Goal: Task Accomplishment & Management: Complete application form

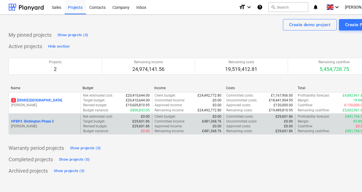
click at [45, 119] on p "HFBP3 - Bickington Phase 3" at bounding box center [32, 121] width 43 height 5
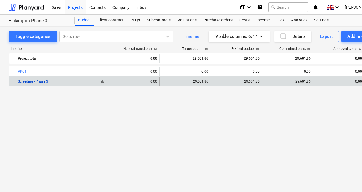
click at [43, 81] on link "Screeding - Phase 3" at bounding box center [33, 81] width 30 height 4
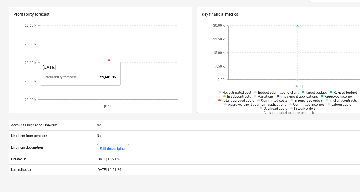
scroll to position [44, 0]
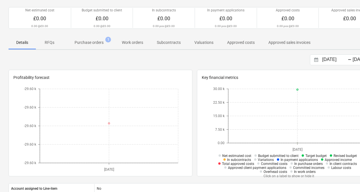
click at [94, 45] on p "Purchase orders" at bounding box center [88, 43] width 29 height 6
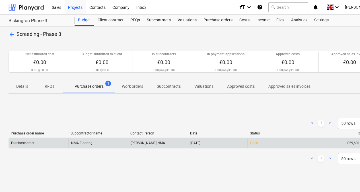
click at [143, 144] on div "[PERSON_NAME] NMA" at bounding box center [158, 142] width 60 height 9
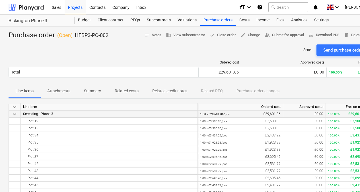
click at [307, 115] on div "£0.00" at bounding box center [304, 113] width 38 height 7
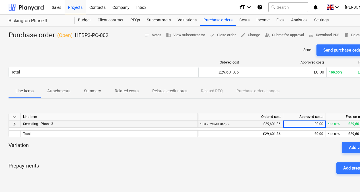
click at [305, 91] on div "Line-items Attachments Summary Related costs Related credit notes Related RFQ P…" at bounding box center [195, 91] width 372 height 14
click at [259, 46] on div "Sent : - Send purchase order email" at bounding box center [195, 49] width 372 height 11
click at [147, 33] on span "notes Notes" at bounding box center [152, 35] width 17 height 7
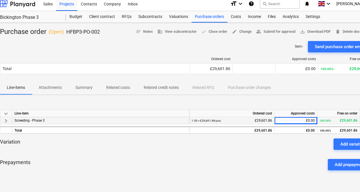
scroll to position [0, 9]
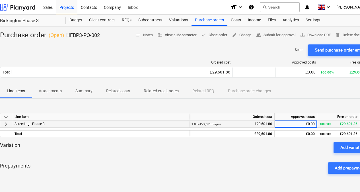
click at [161, 33] on span "business View subcontractor" at bounding box center [176, 35] width 39 height 7
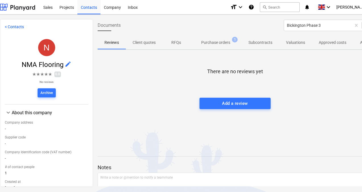
click at [16, 26] on link "< Contacts" at bounding box center [14, 26] width 19 height 5
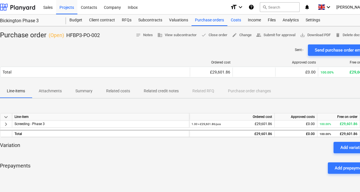
click at [234, 20] on div "Costs" at bounding box center [235, 19] width 17 height 11
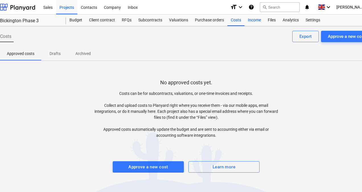
click at [252, 20] on div "Income" at bounding box center [254, 19] width 20 height 11
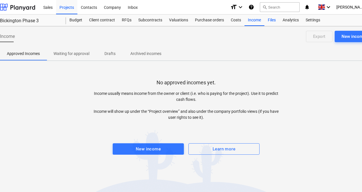
click at [267, 20] on div "Files" at bounding box center [271, 19] width 15 height 11
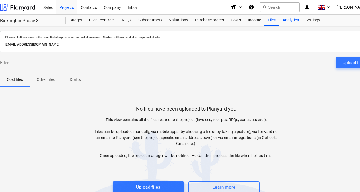
click at [284, 22] on div "Analytics" at bounding box center [290, 19] width 23 height 11
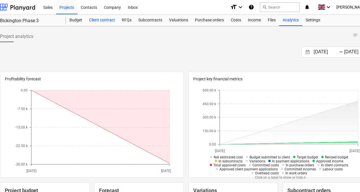
click at [109, 19] on div "Client contract" at bounding box center [102, 19] width 33 height 11
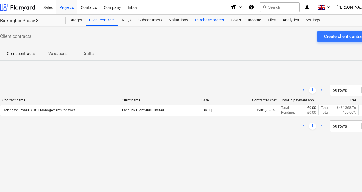
click at [215, 21] on div "Purchase orders" at bounding box center [209, 19] width 36 height 11
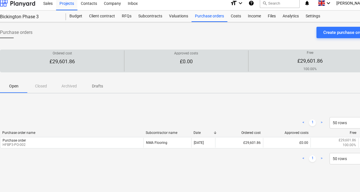
scroll to position [5, 9]
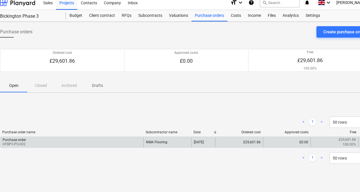
click at [182, 142] on div "NMA Flooring" at bounding box center [167, 142] width 48 height 10
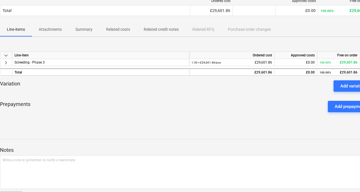
scroll to position [33, 9]
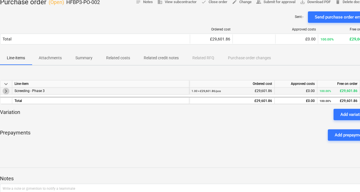
click at [8, 94] on span "keyboard_arrow_right" at bounding box center [6, 91] width 7 height 7
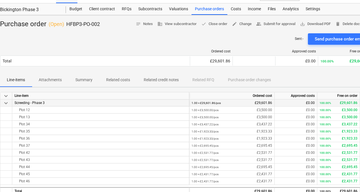
scroll to position [0, 9]
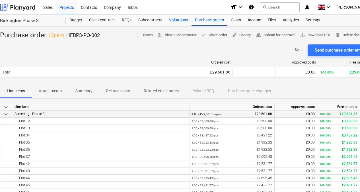
click at [177, 20] on div "Valuations" at bounding box center [178, 19] width 26 height 11
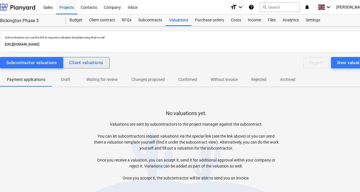
click at [81, 65] on div "Client valuations" at bounding box center [86, 62] width 34 height 7
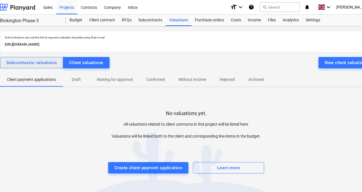
click at [45, 61] on div "Subcontractor valuations" at bounding box center [31, 62] width 51 height 7
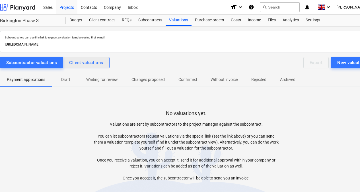
click at [79, 64] on div "Client valuations" at bounding box center [86, 62] width 34 height 7
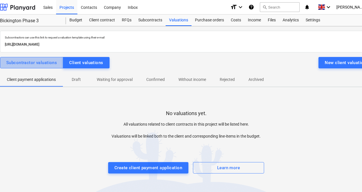
click at [53, 62] on div "Subcontractor valuations" at bounding box center [31, 62] width 51 height 7
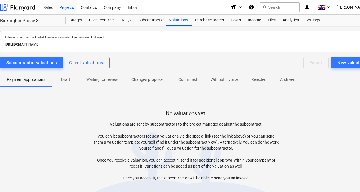
click at [72, 79] on p "Draft" at bounding box center [66, 79] width 14 height 6
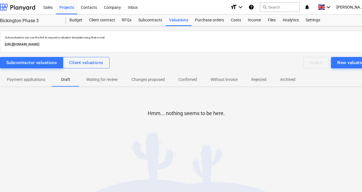
click at [40, 79] on p "Payment applications" at bounding box center [26, 79] width 38 height 6
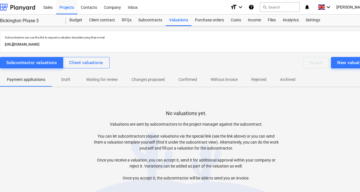
scroll to position [32, 9]
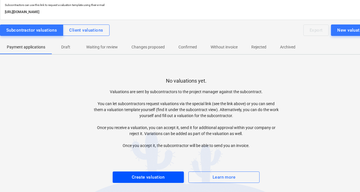
click at [147, 177] on div "Create valuation" at bounding box center [148, 176] width 33 height 7
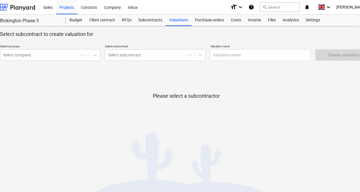
scroll to position [0, 9]
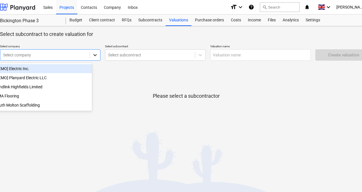
click at [92, 54] on div at bounding box center [95, 55] width 10 height 10
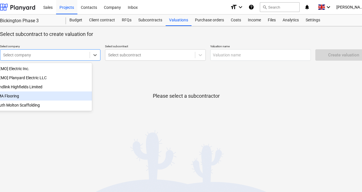
click at [60, 99] on div "NMA Flooring" at bounding box center [41, 95] width 100 height 9
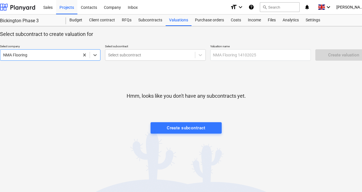
click at [181, 95] on p "Hmm, looks like you don't have any subcontracts yet." at bounding box center [185, 95] width 119 height 7
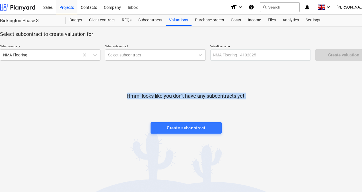
click at [181, 95] on p "Hmm, looks like you don't have any subcontracts yet." at bounding box center [185, 95] width 119 height 7
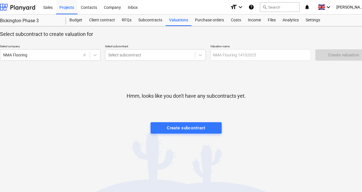
drag, startPoint x: 181, startPoint y: 95, endPoint x: 61, endPoint y: 66, distance: 123.9
click at [61, 66] on div "Hmm, looks like you don't have any subcontracts yet. Create subcontract" at bounding box center [186, 100] width 372 height 75
click at [222, 18] on div "Purchase orders" at bounding box center [209, 19] width 36 height 11
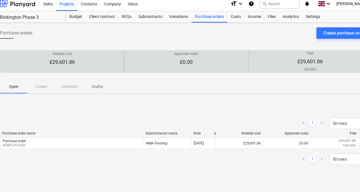
scroll to position [5, 9]
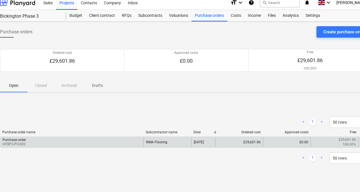
click at [60, 140] on div "Purchase order HFBP3-PO-002" at bounding box center [71, 142] width 143 height 10
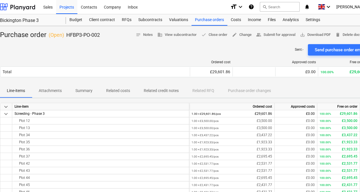
scroll to position [0, 9]
click at [145, 20] on div "Subcontracts" at bounding box center [150, 19] width 31 height 11
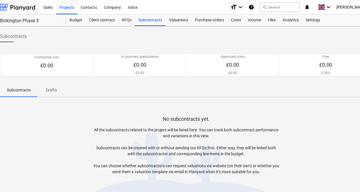
scroll to position [26, 9]
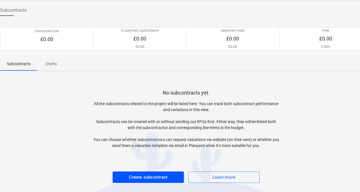
click at [151, 175] on div "Create subcontract" at bounding box center [148, 176] width 39 height 7
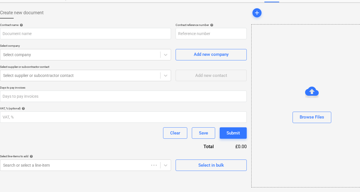
scroll to position [24, 9]
type input "HFBP3-SO-006"
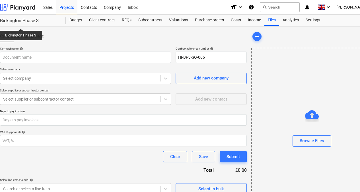
click at [20, 24] on div "Bickington Phase 3" at bounding box center [29, 21] width 59 height 6
click at [50, 9] on div "Sales" at bounding box center [48, 7] width 16 height 14
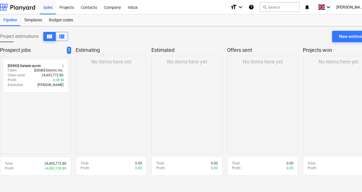
click at [254, 9] on icon "help" at bounding box center [251, 7] width 6 height 7
